Goal: Transaction & Acquisition: Purchase product/service

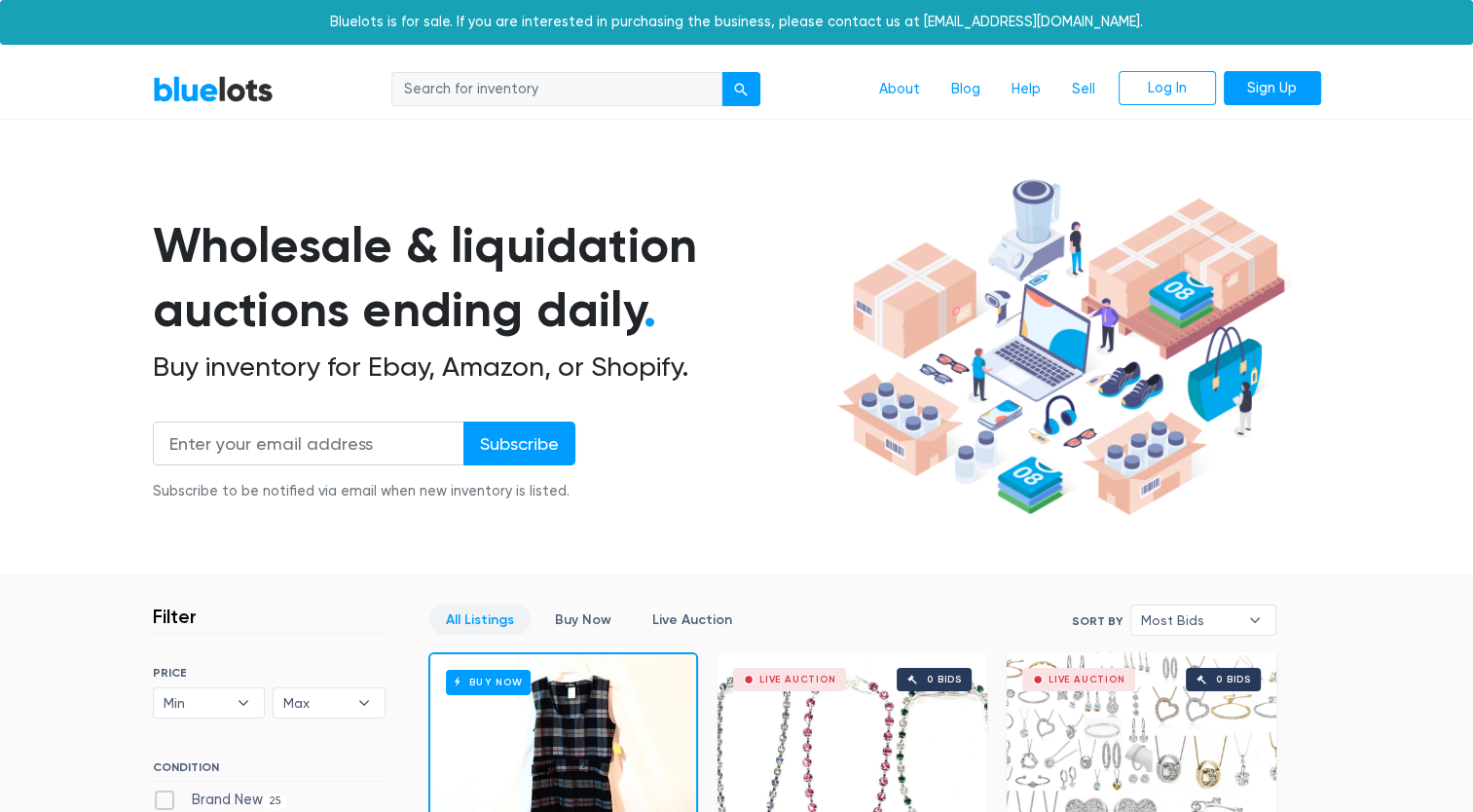
click at [510, 90] on input "search" at bounding box center [557, 89] width 331 height 35
type input "bed sheets"
click at [722, 72] on button "submit" at bounding box center [741, 89] width 39 height 35
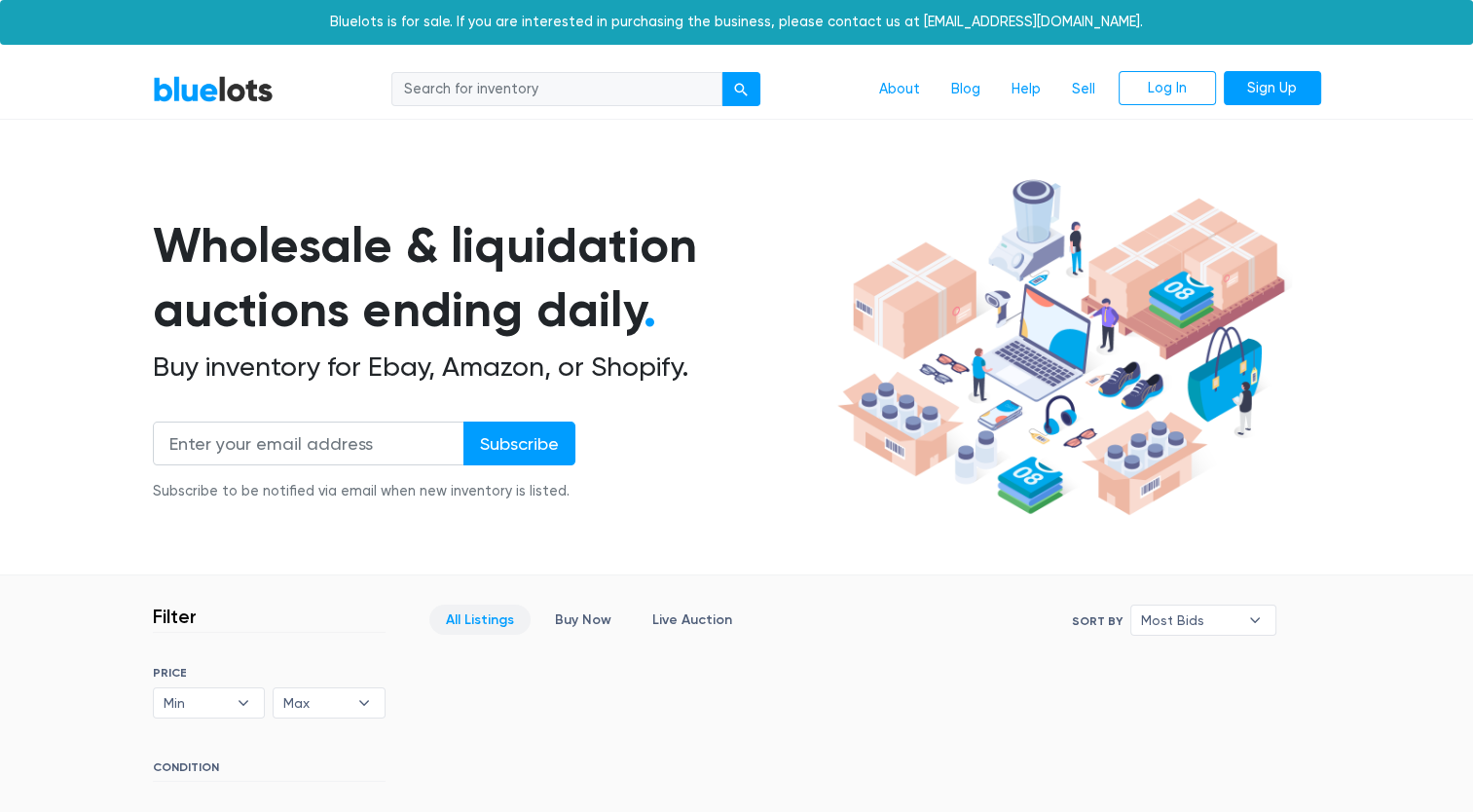
click at [525, 87] on input "search" at bounding box center [557, 89] width 331 height 35
type input "bed sheets"
click at [722, 72] on button "submit" at bounding box center [741, 89] width 39 height 35
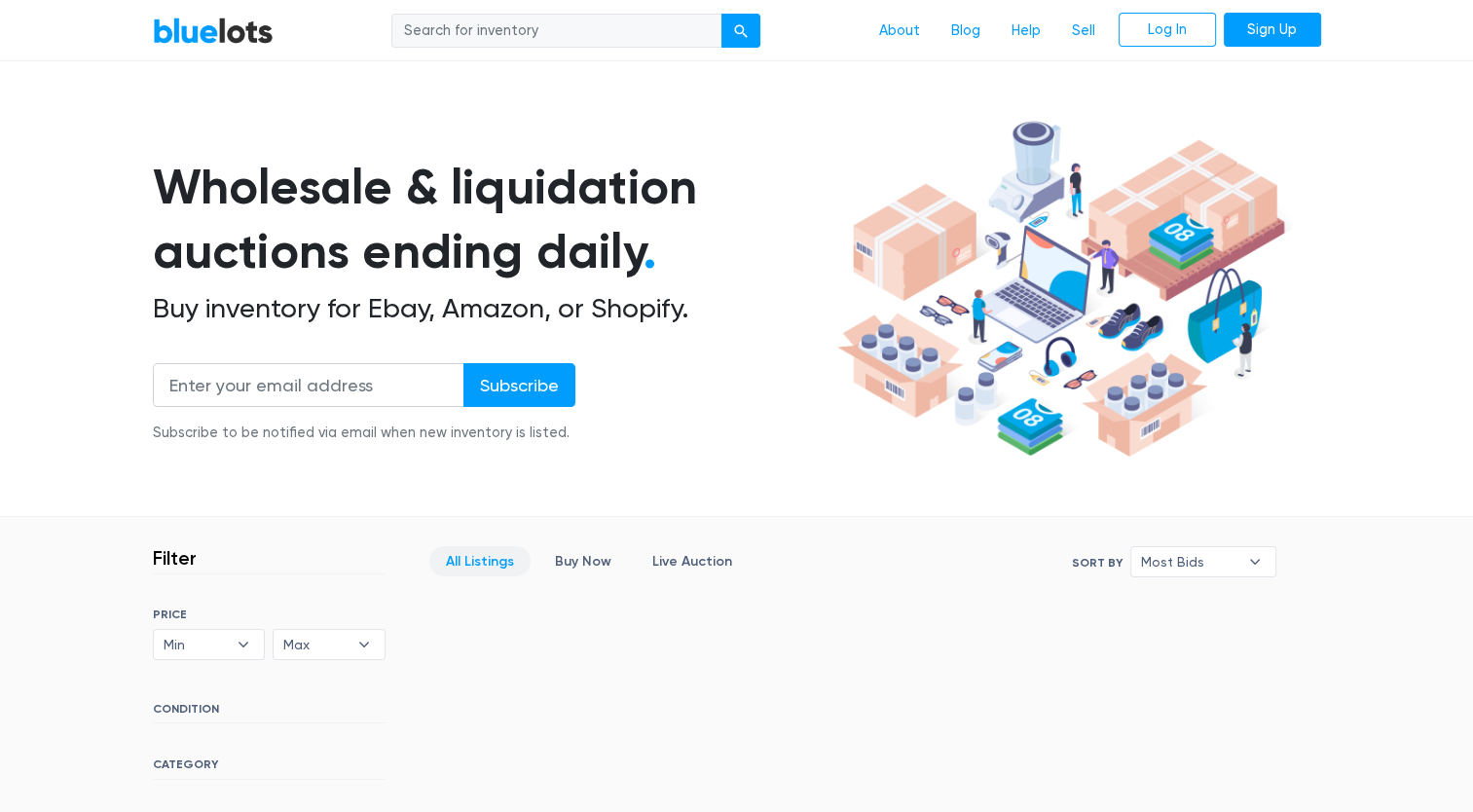
scroll to position [50, 0]
